Goal: Information Seeking & Learning: Learn about a topic

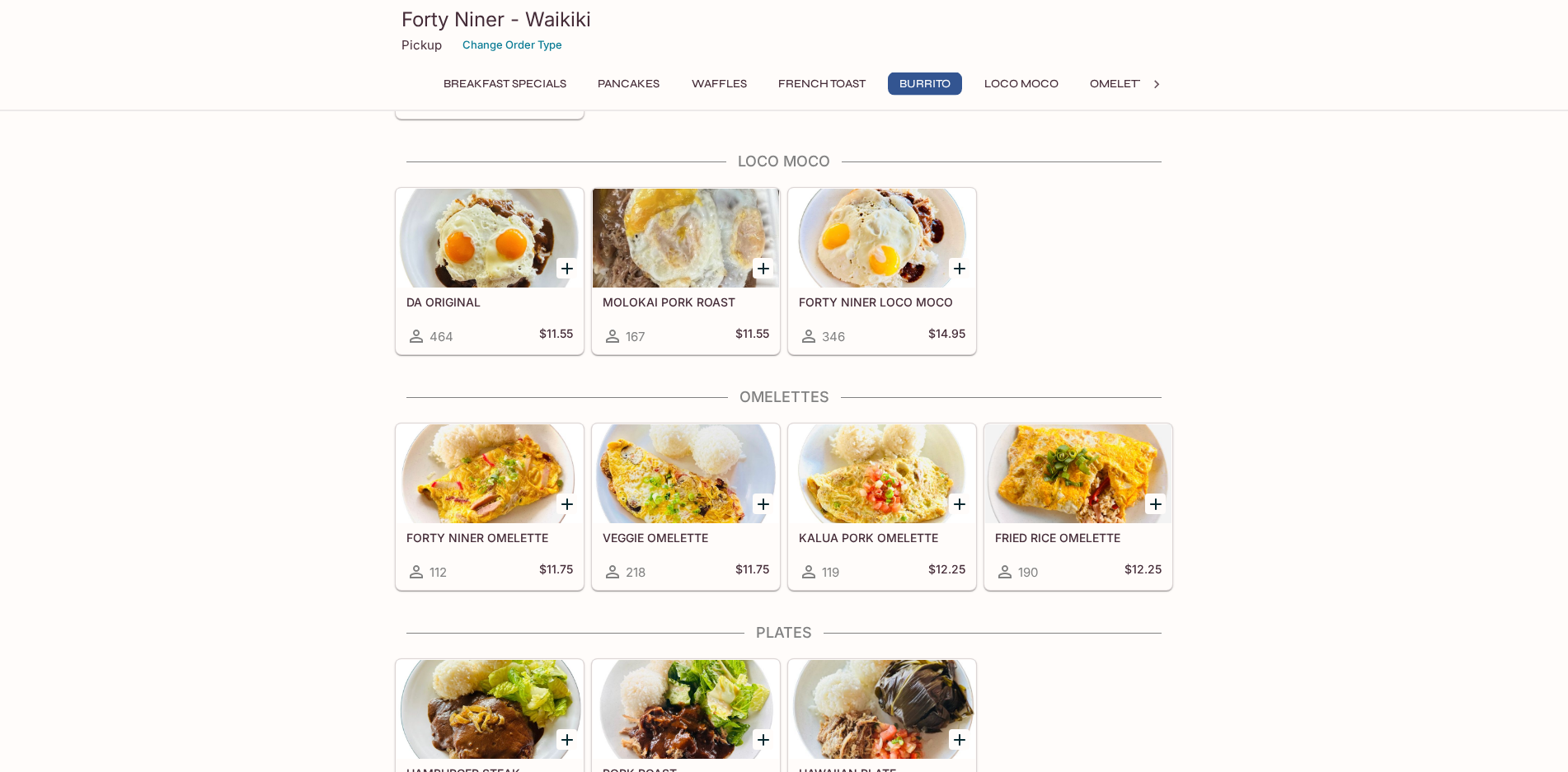
scroll to position [1429, 0]
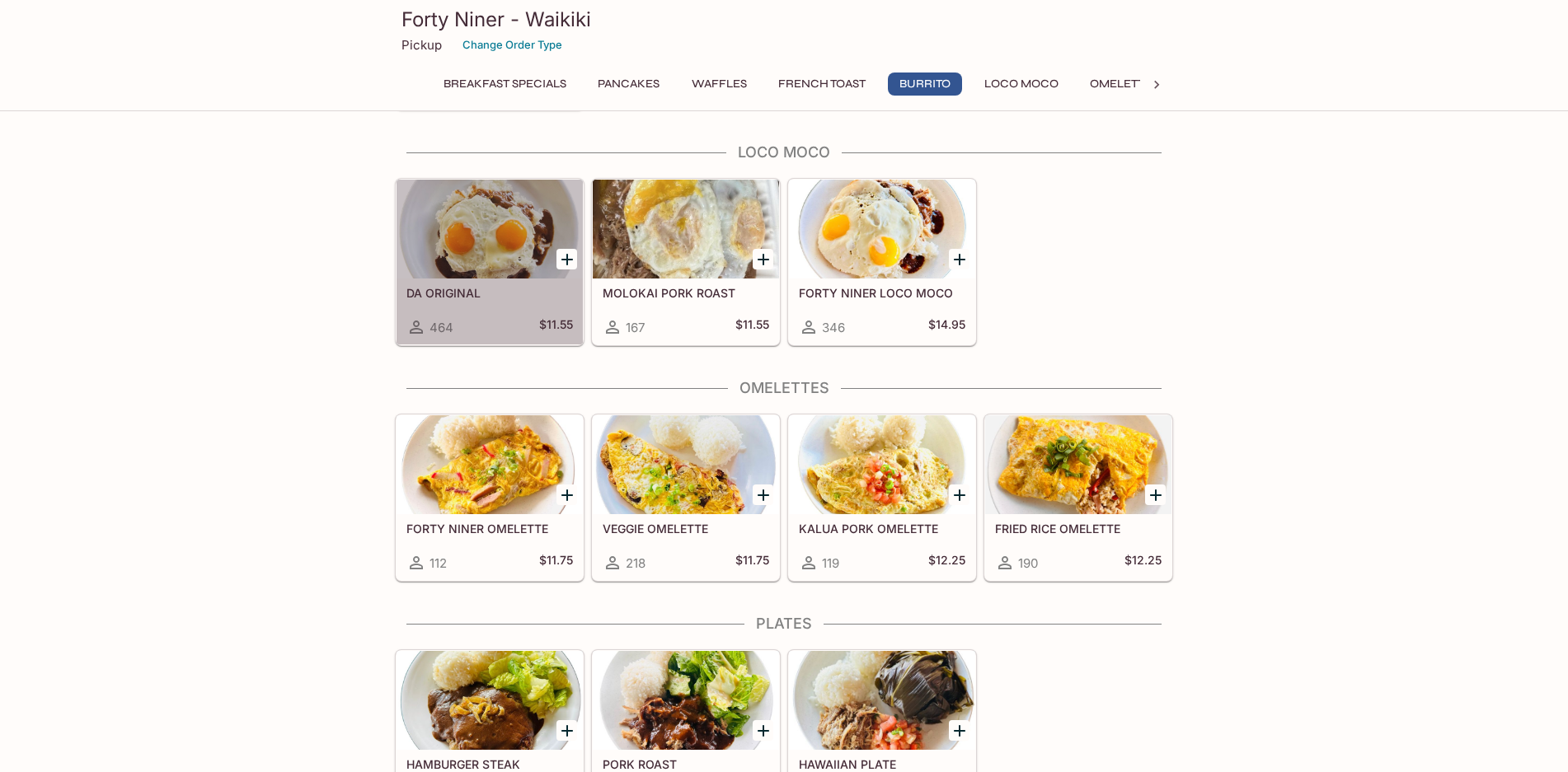
click at [482, 239] on div at bounding box center [490, 229] width 187 height 99
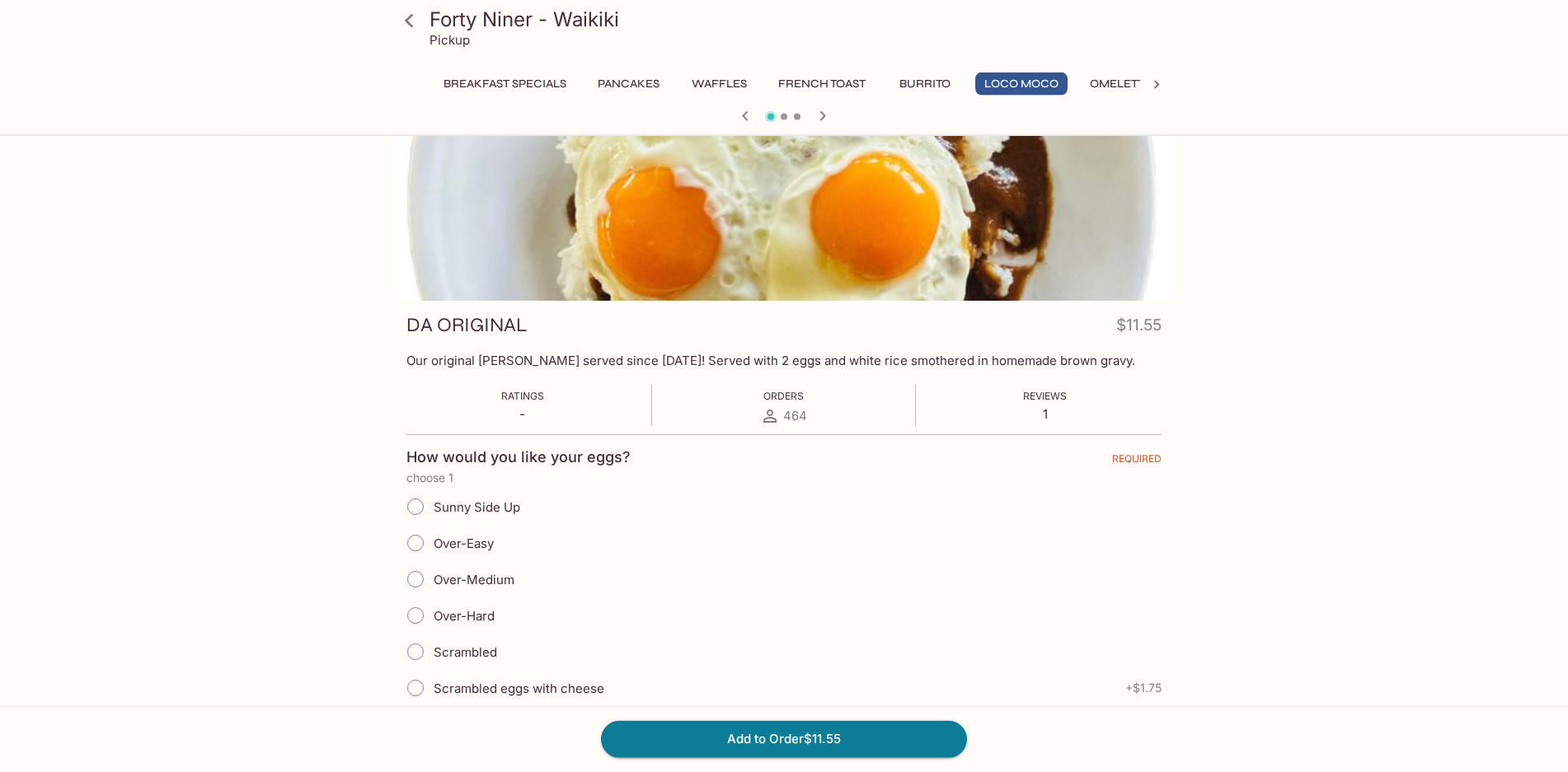
scroll to position [58, 0]
click at [405, 28] on icon at bounding box center [409, 21] width 29 height 29
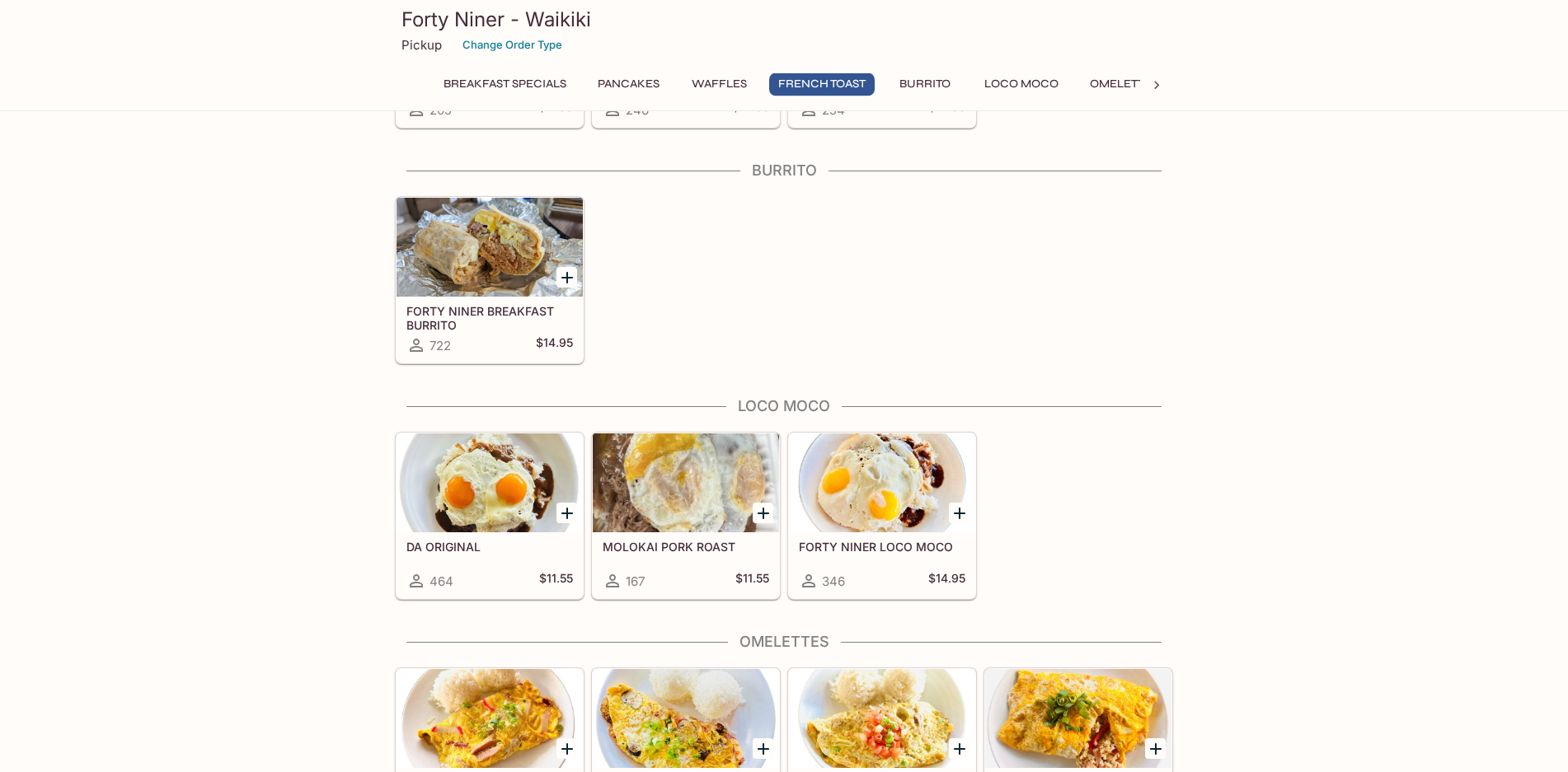
scroll to position [1177, 0]
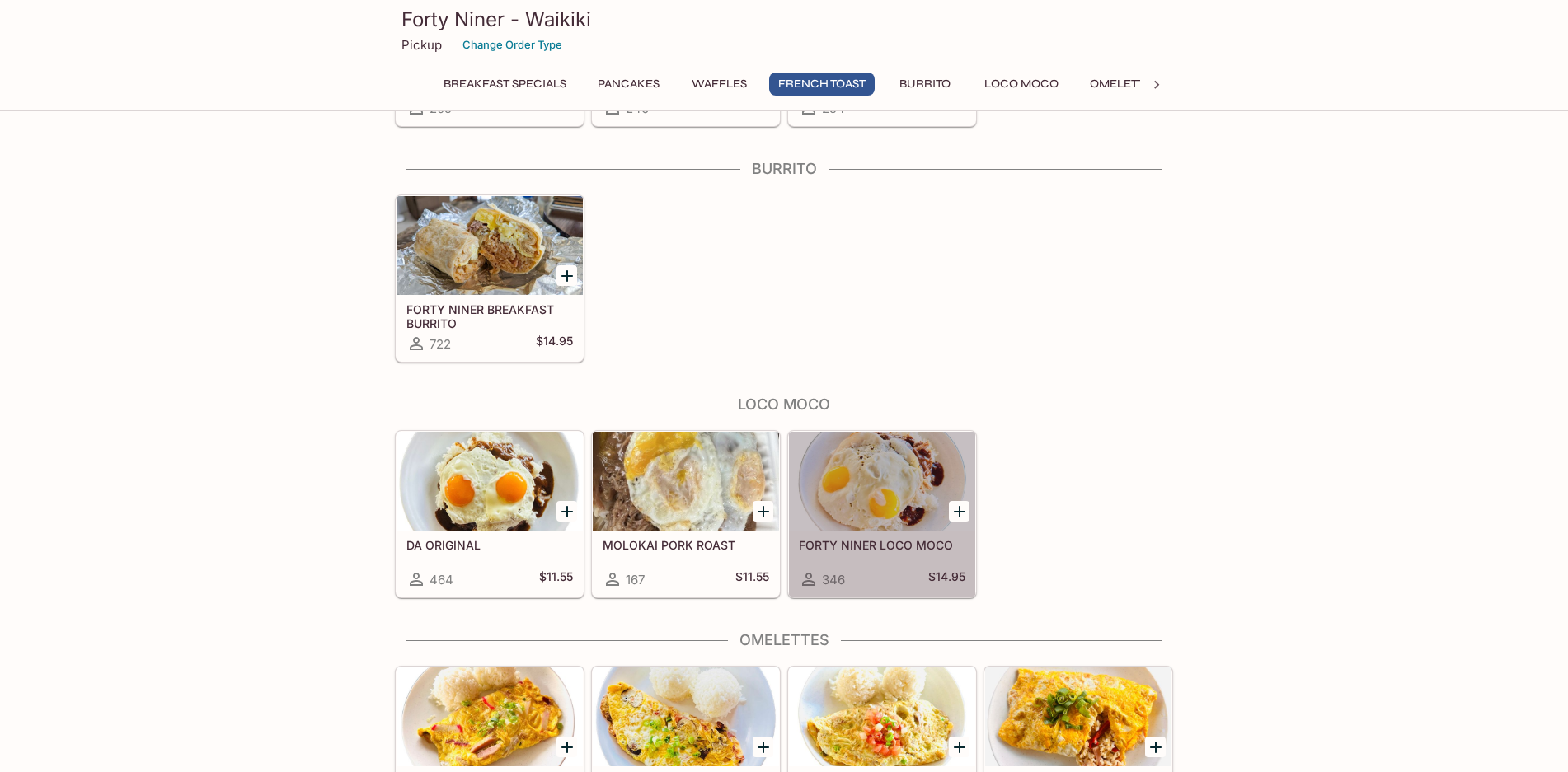
click at [867, 499] on div at bounding box center [883, 481] width 187 height 99
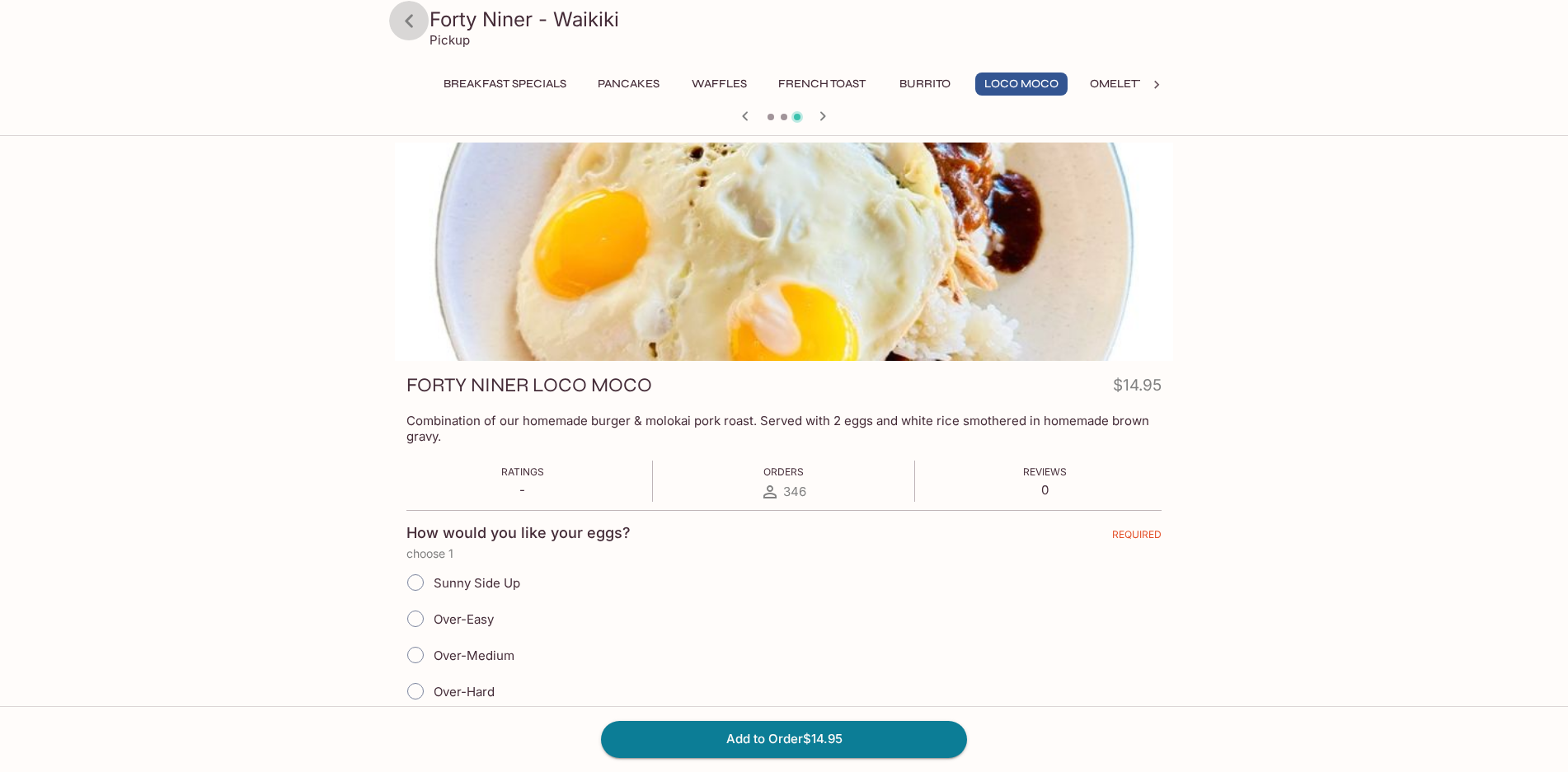
click at [410, 22] on icon at bounding box center [409, 21] width 29 height 29
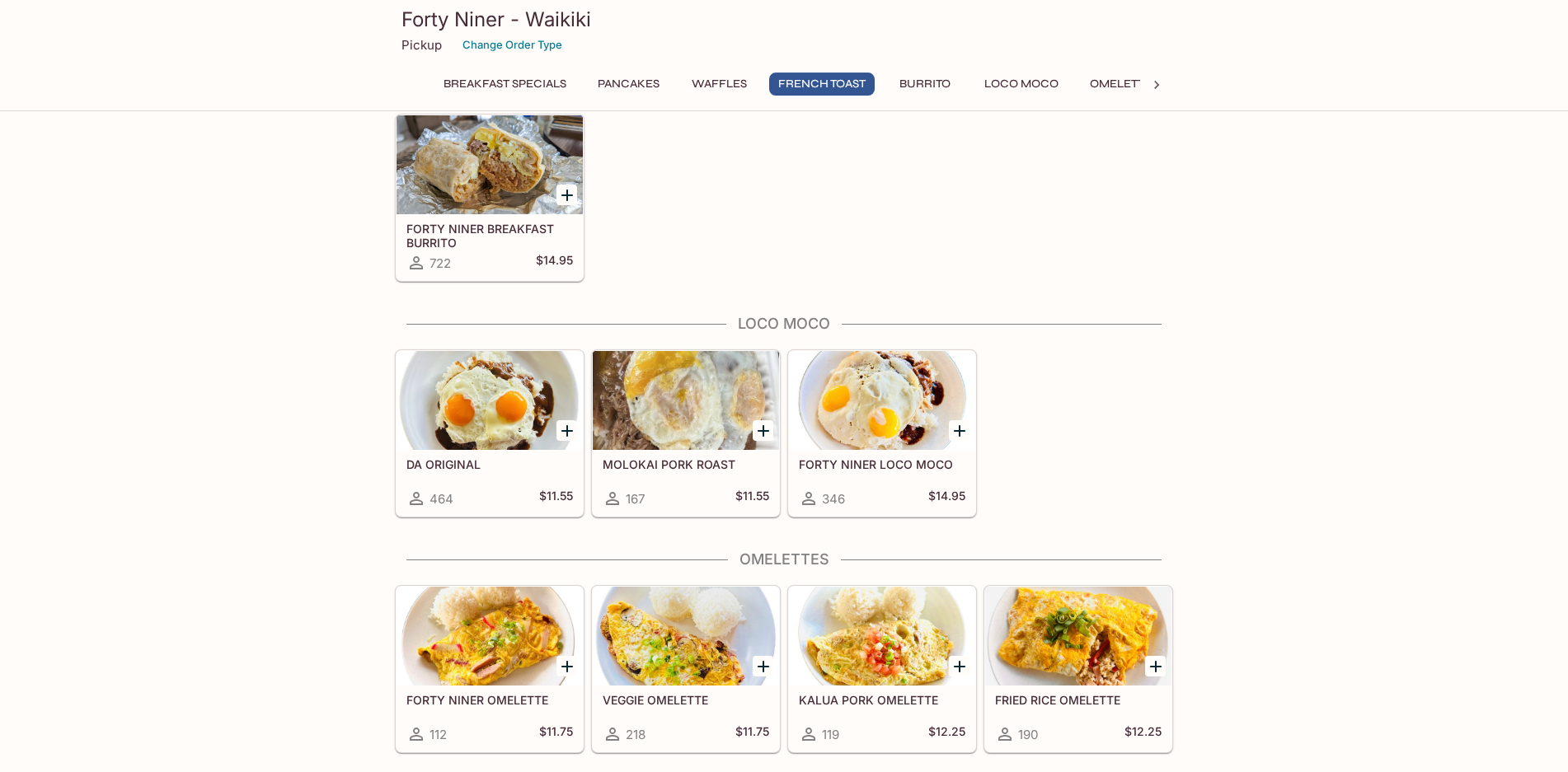
scroll to position [1345, 0]
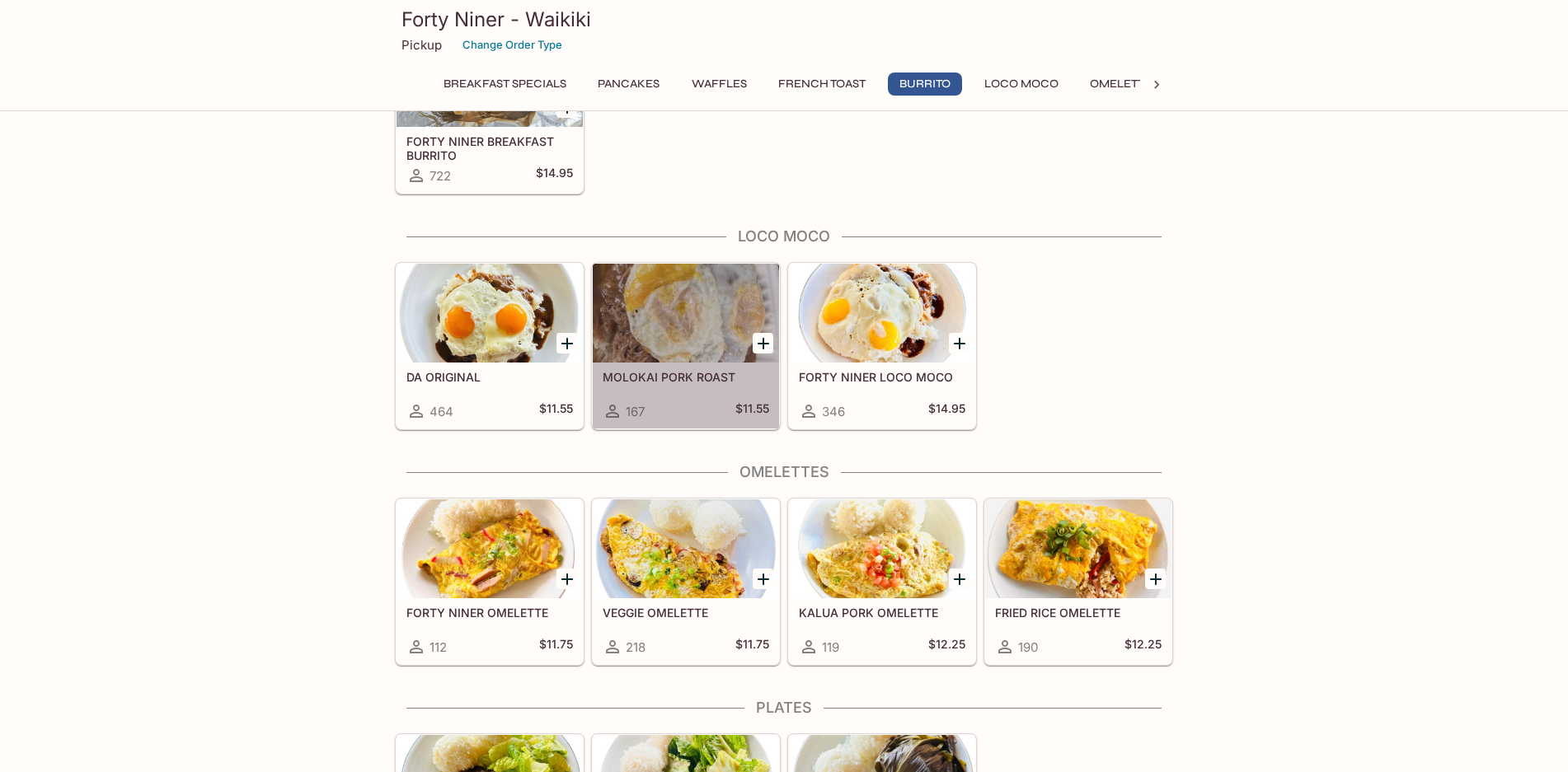
click at [670, 325] on div at bounding box center [686, 313] width 187 height 99
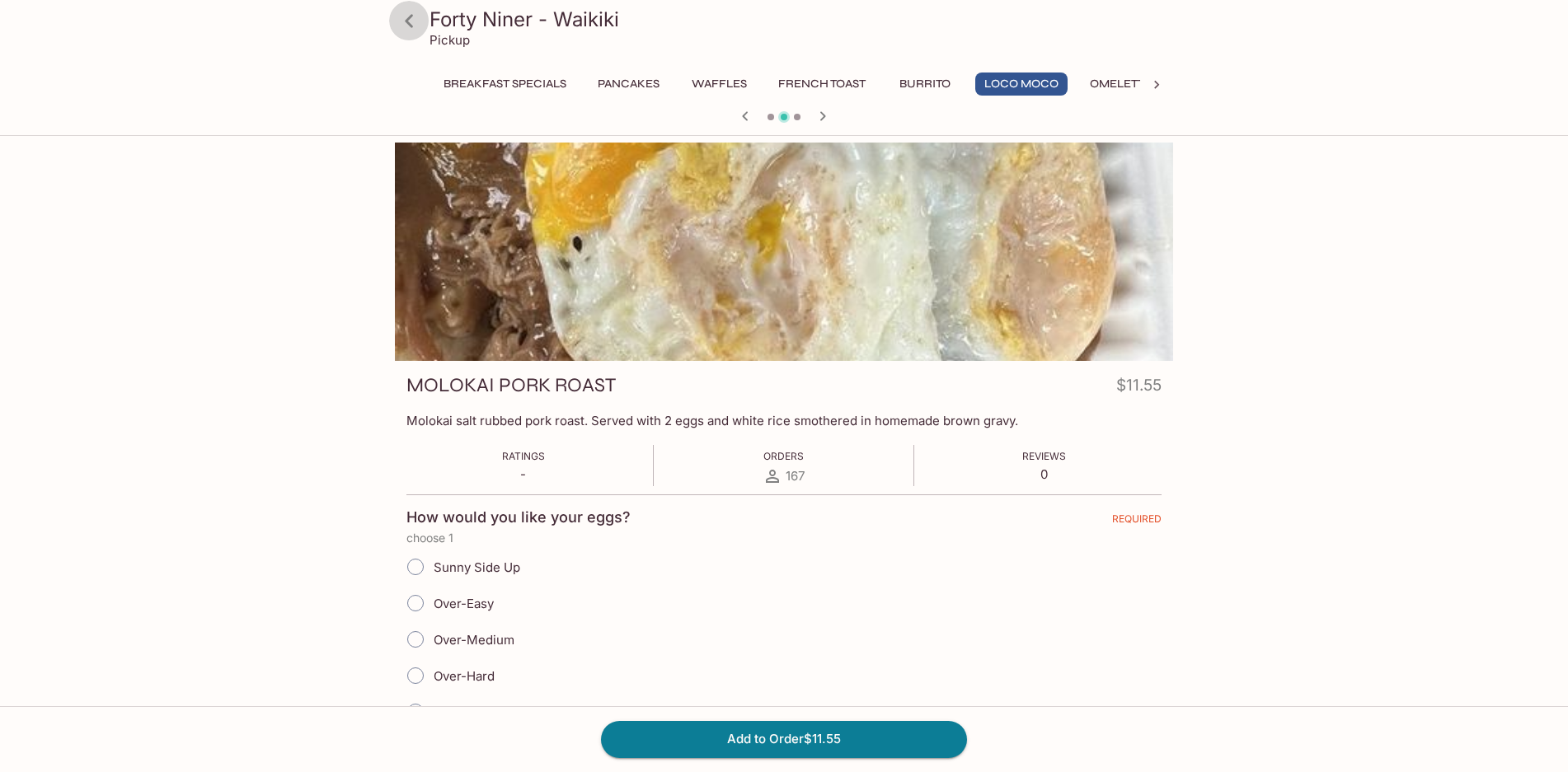
click at [410, 18] on icon at bounding box center [408, 21] width 8 height 13
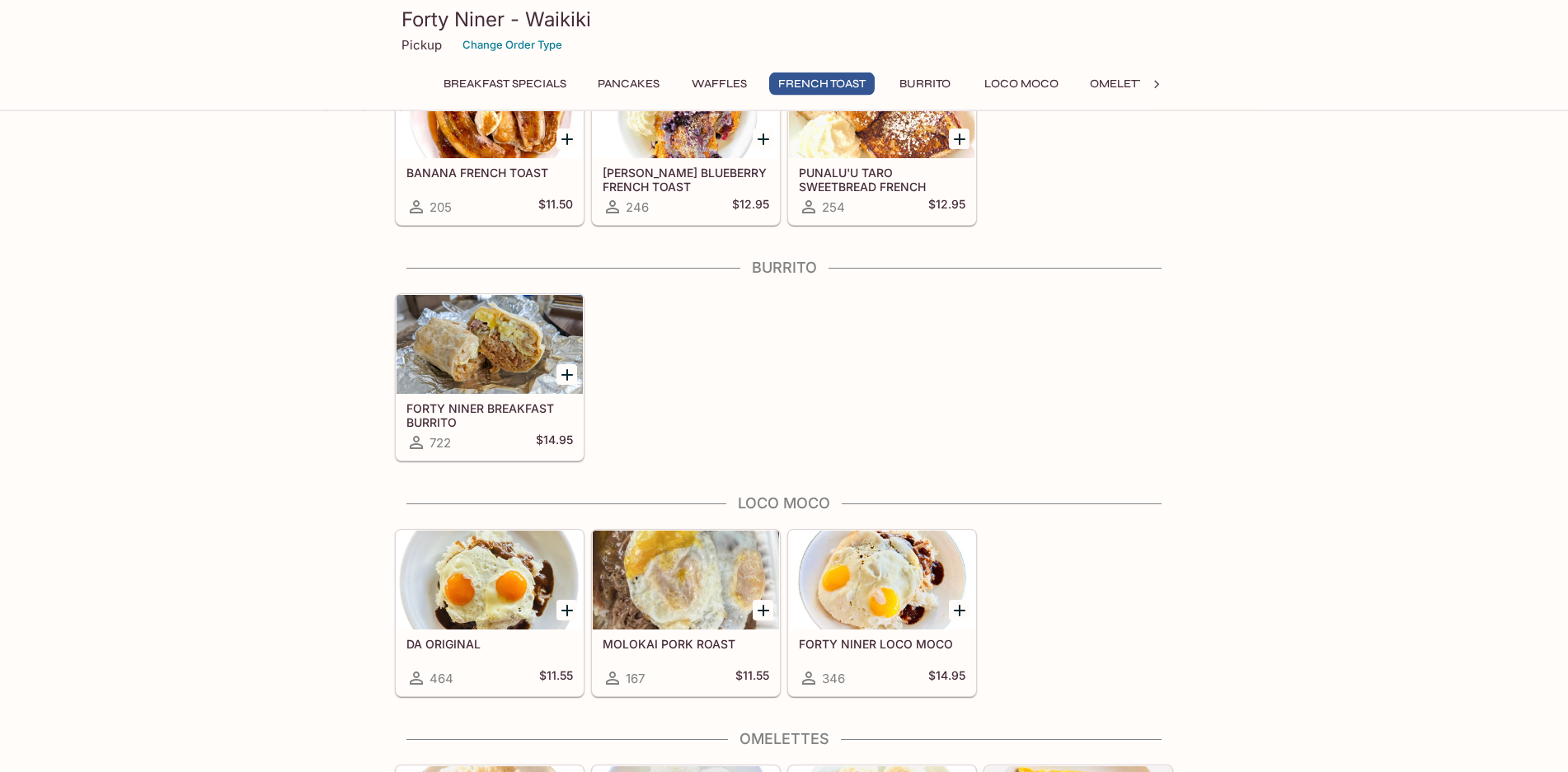
scroll to position [1093, 0]
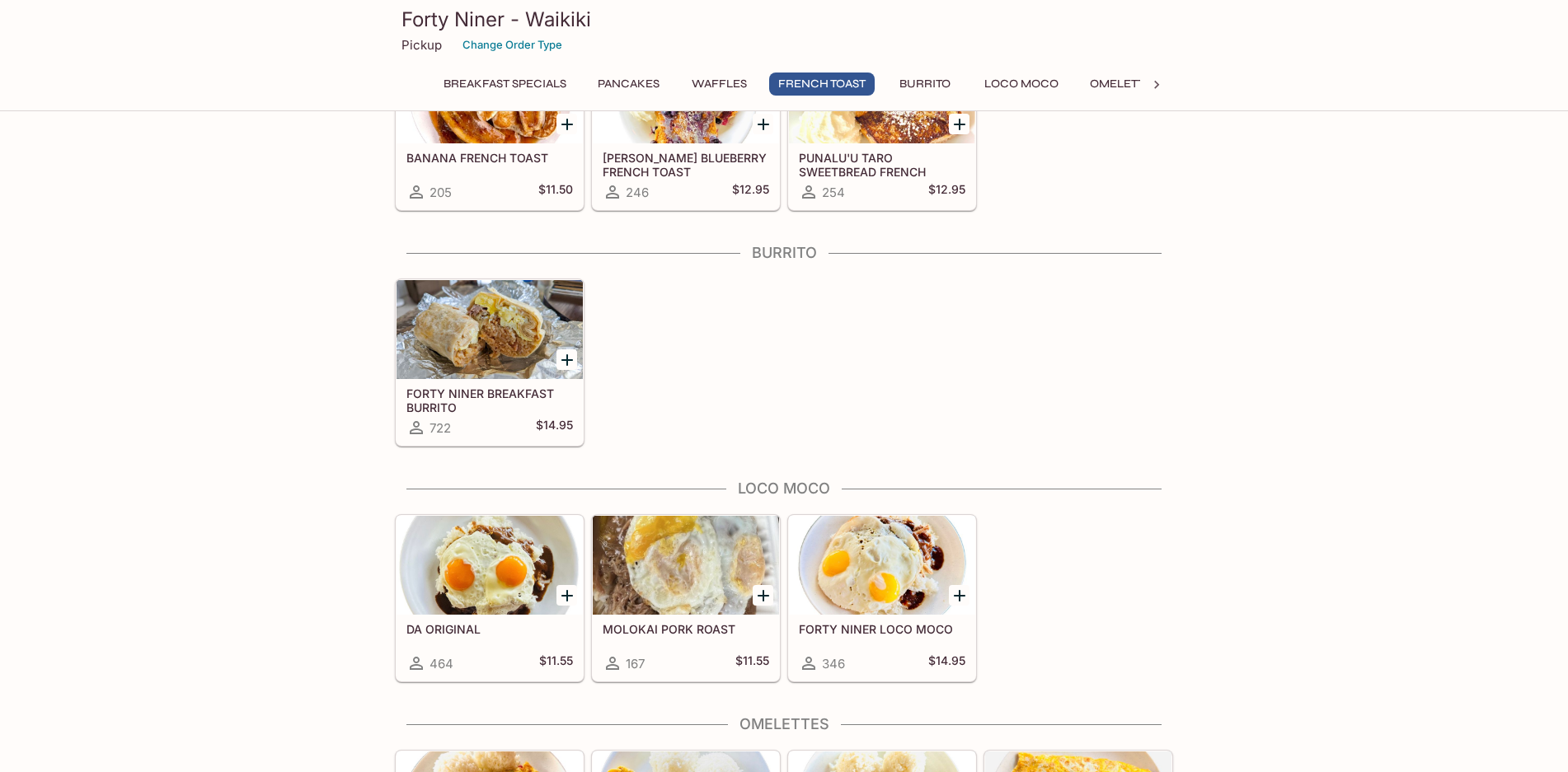
click at [466, 576] on div at bounding box center [490, 565] width 187 height 99
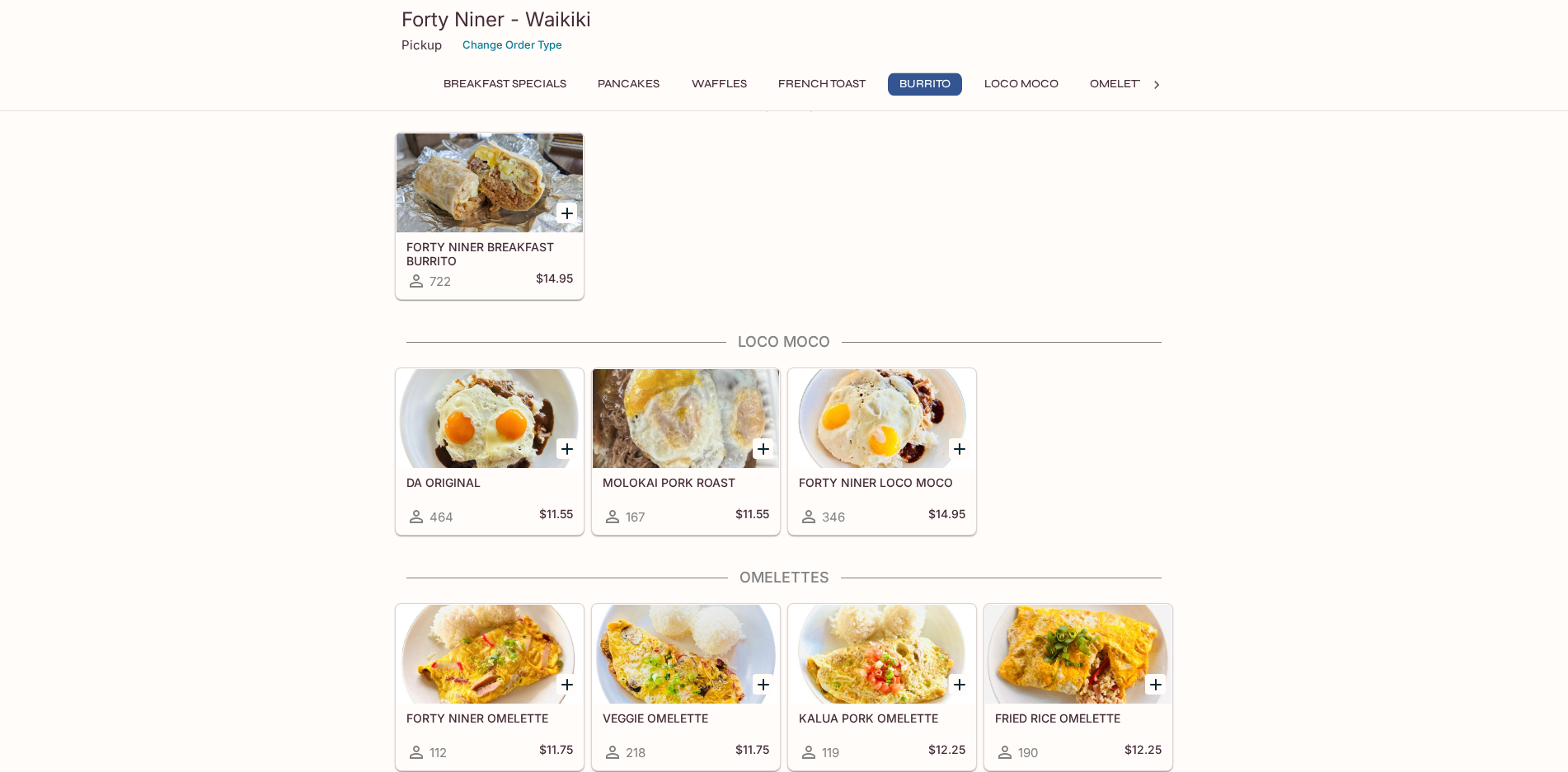
scroll to position [1340, 0]
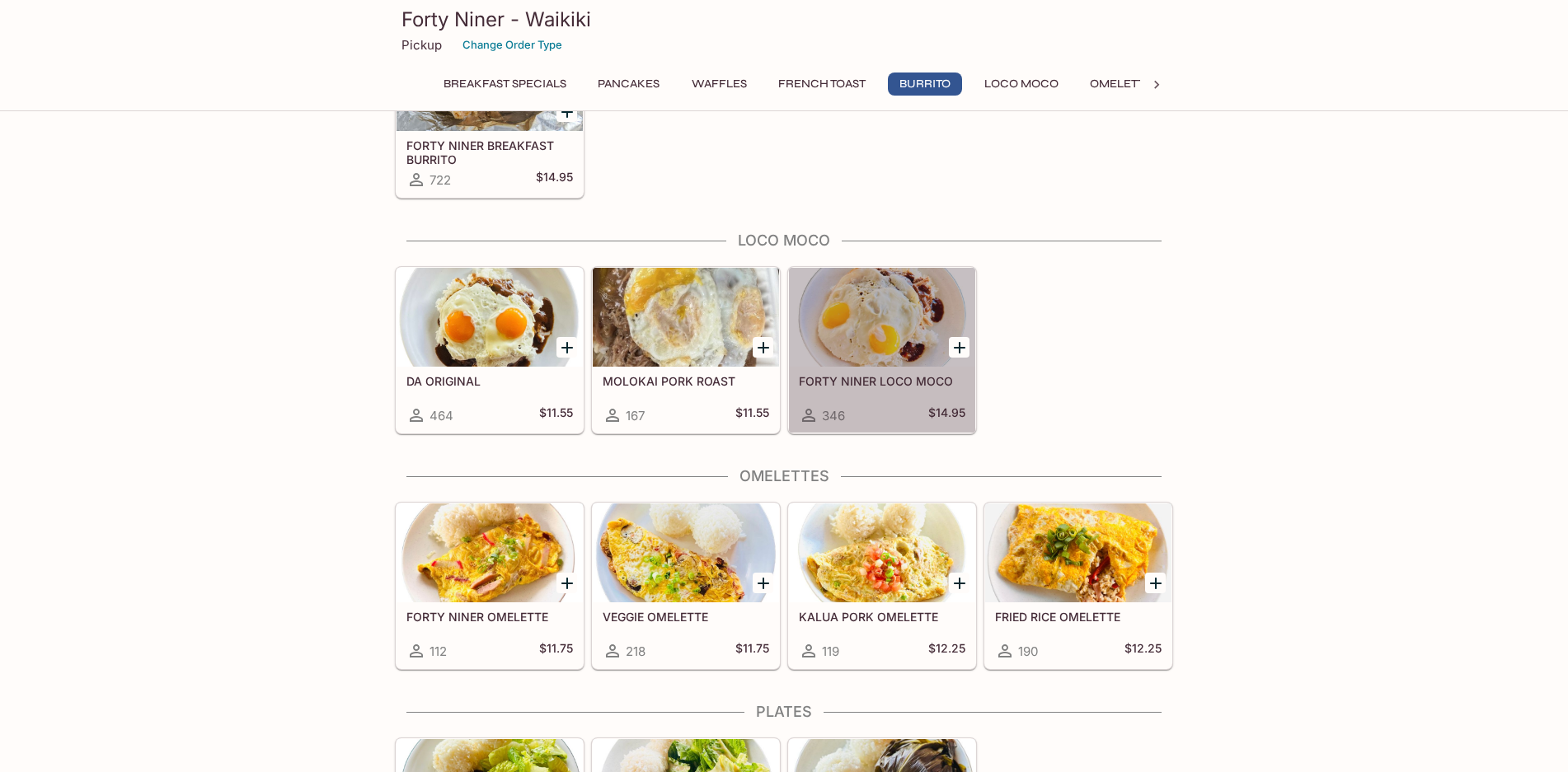
click at [871, 336] on div at bounding box center [883, 317] width 187 height 99
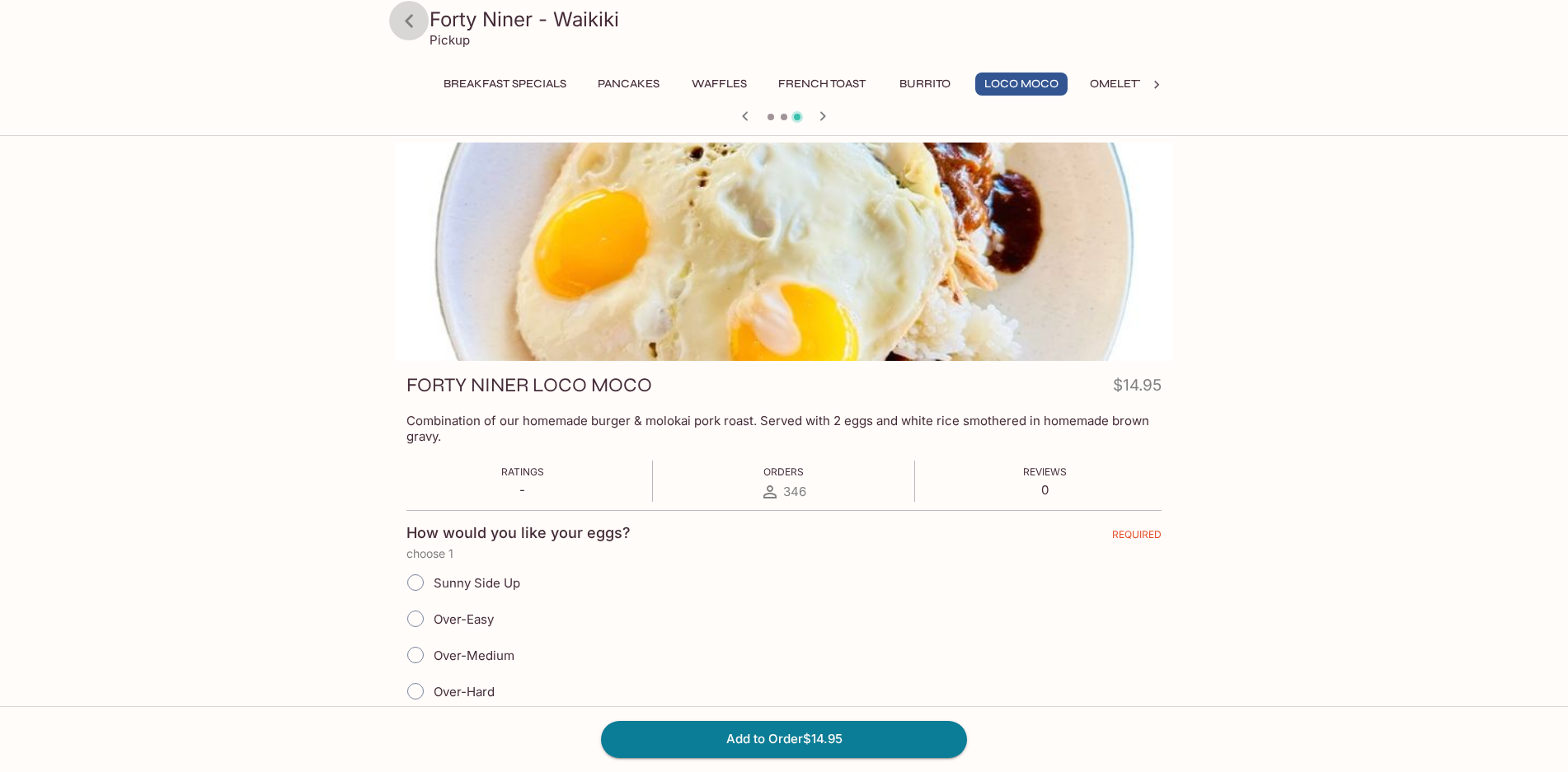
click at [403, 25] on icon at bounding box center [409, 21] width 29 height 29
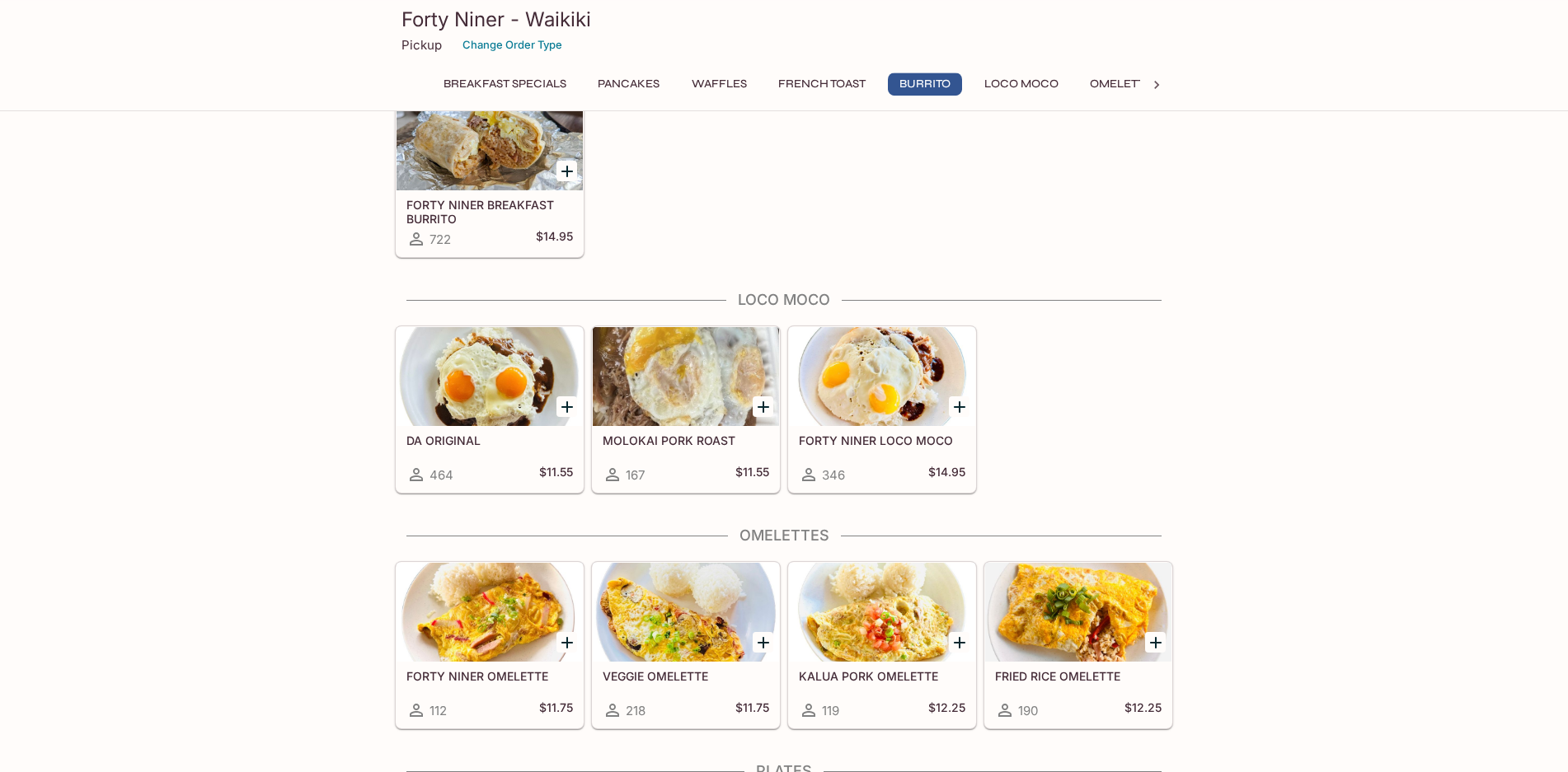
scroll to position [1345, 0]
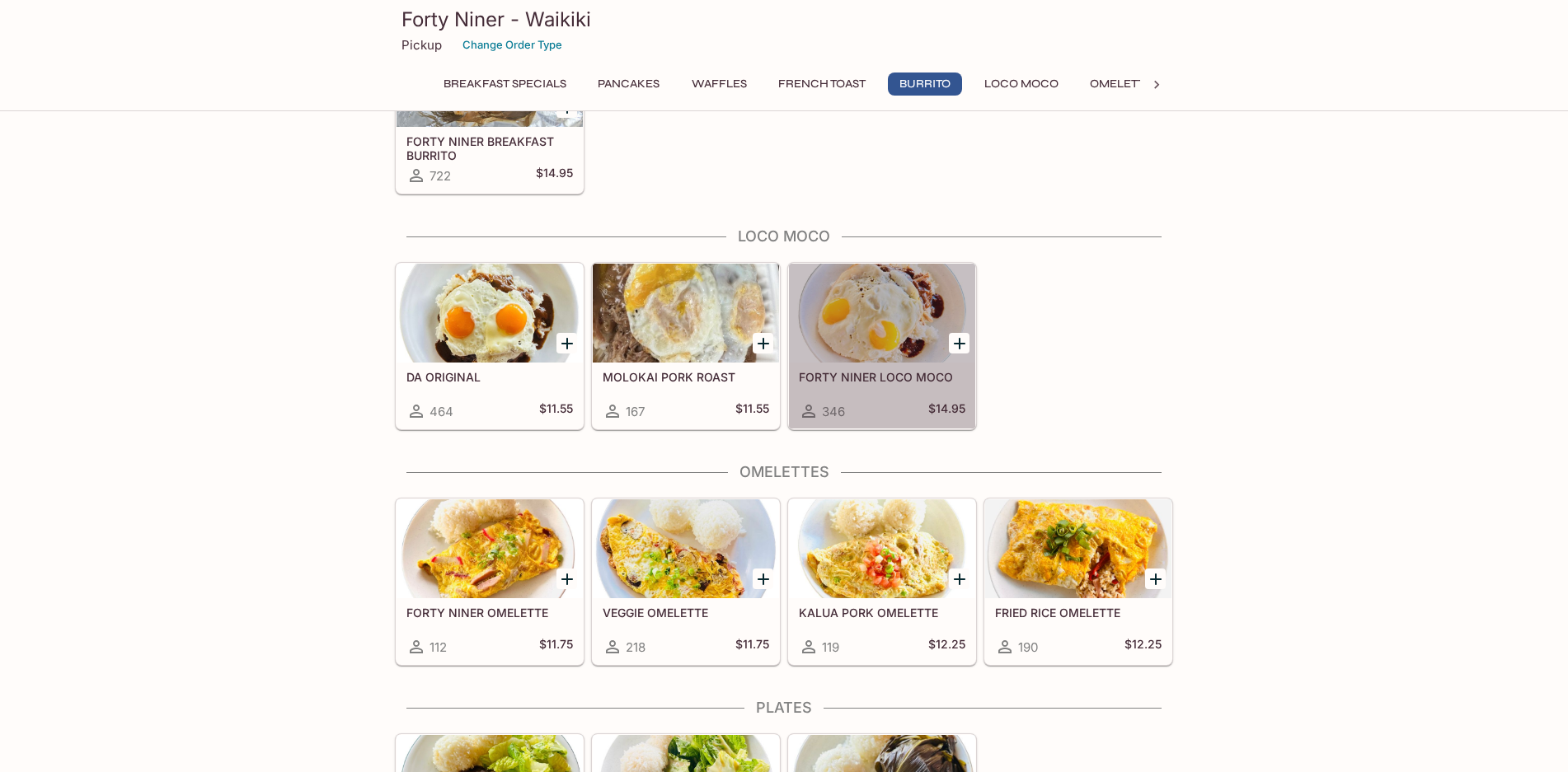
click at [867, 343] on div at bounding box center [883, 313] width 187 height 99
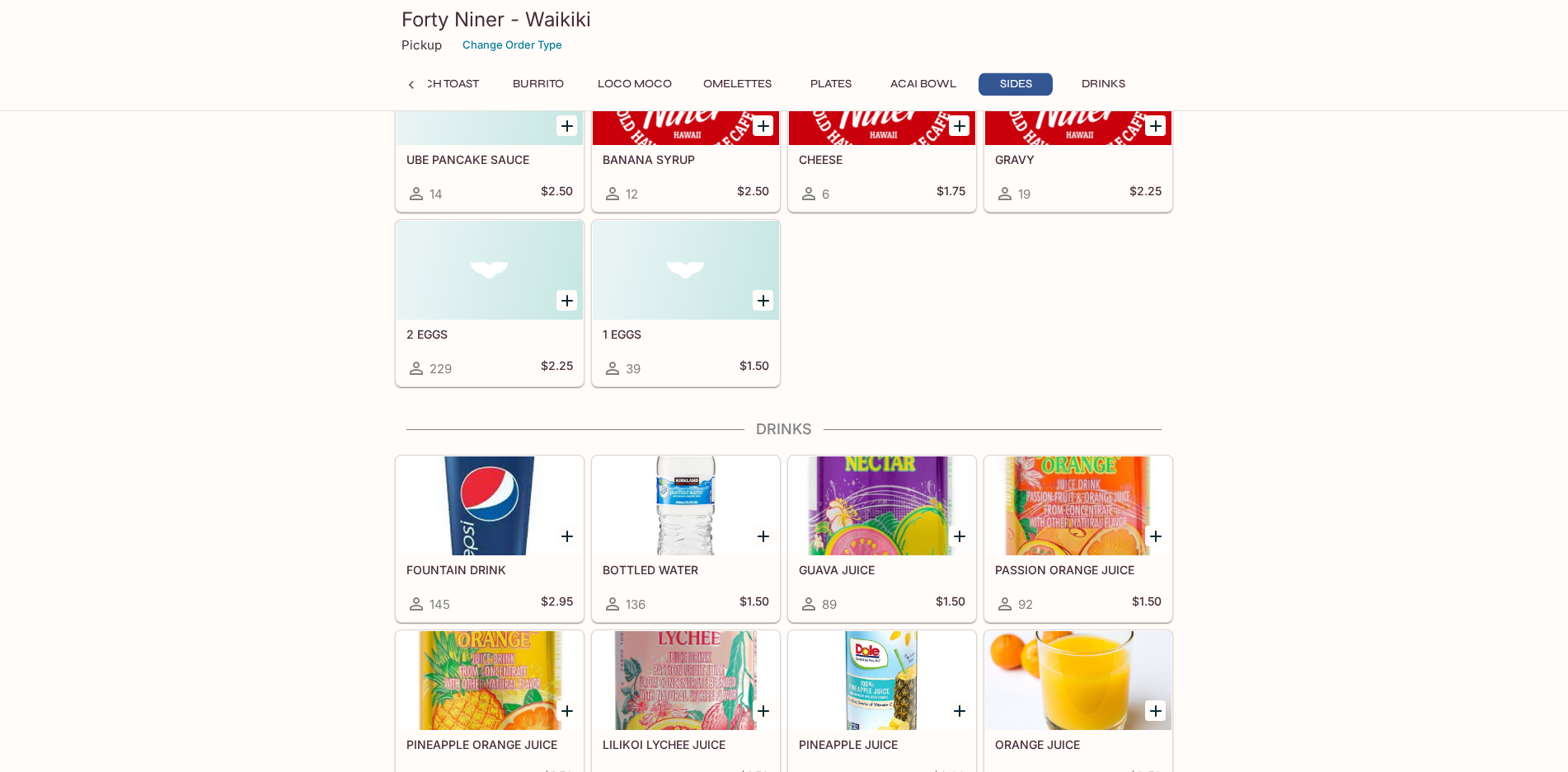
scroll to position [2913, 0]
